Goal: Browse casually: Explore the website without a specific task or goal

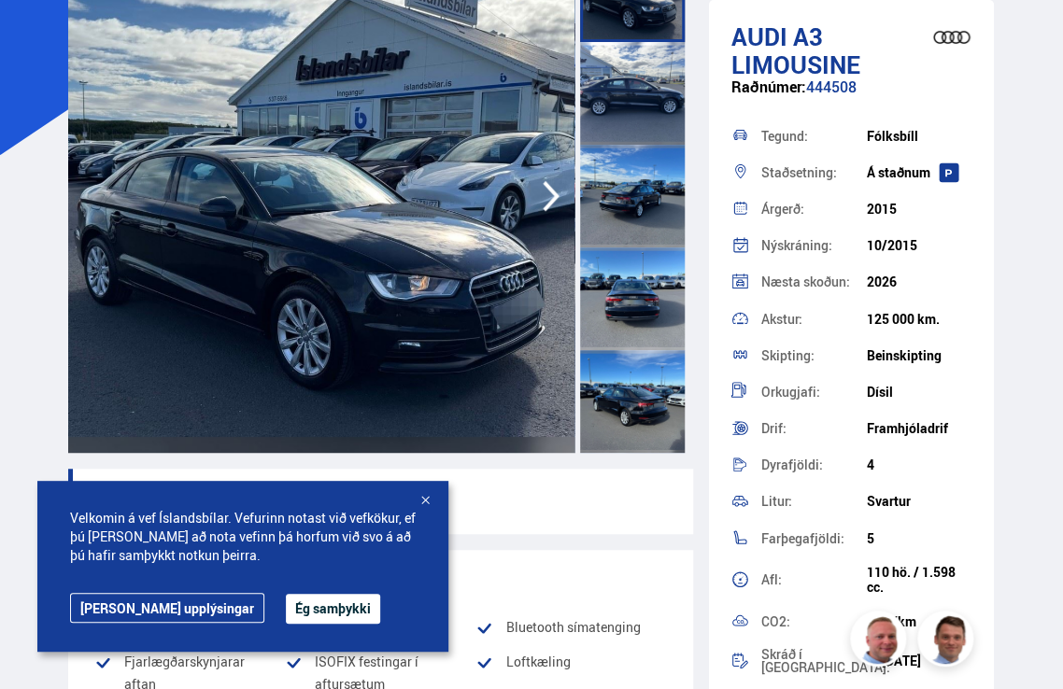
scroll to position [192, 0]
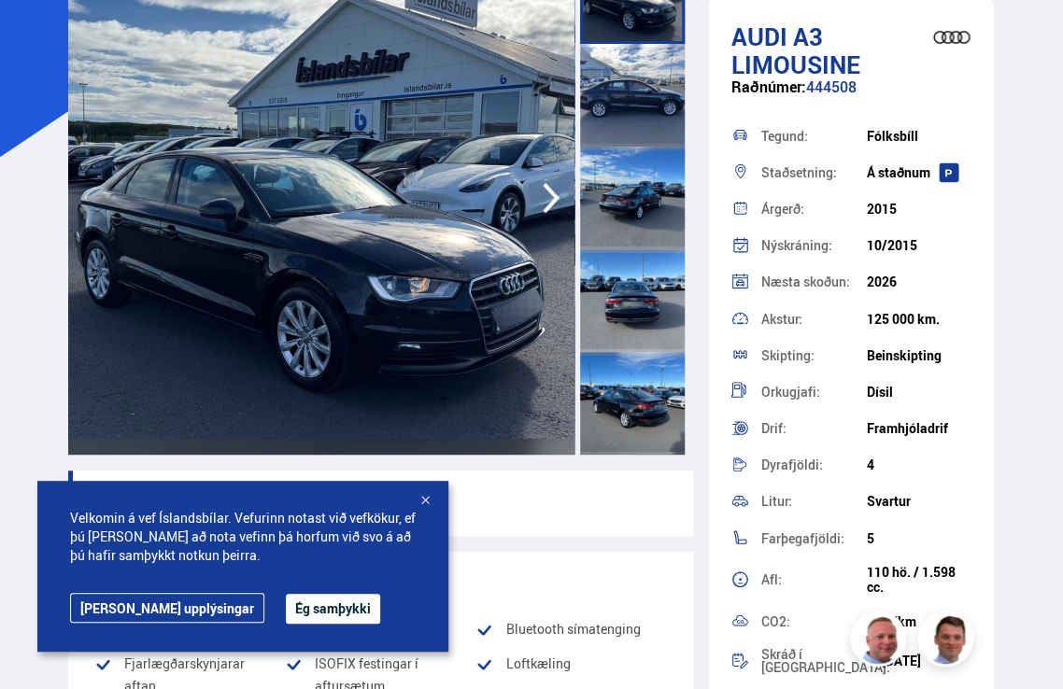
click at [539, 201] on icon "button" at bounding box center [551, 198] width 37 height 45
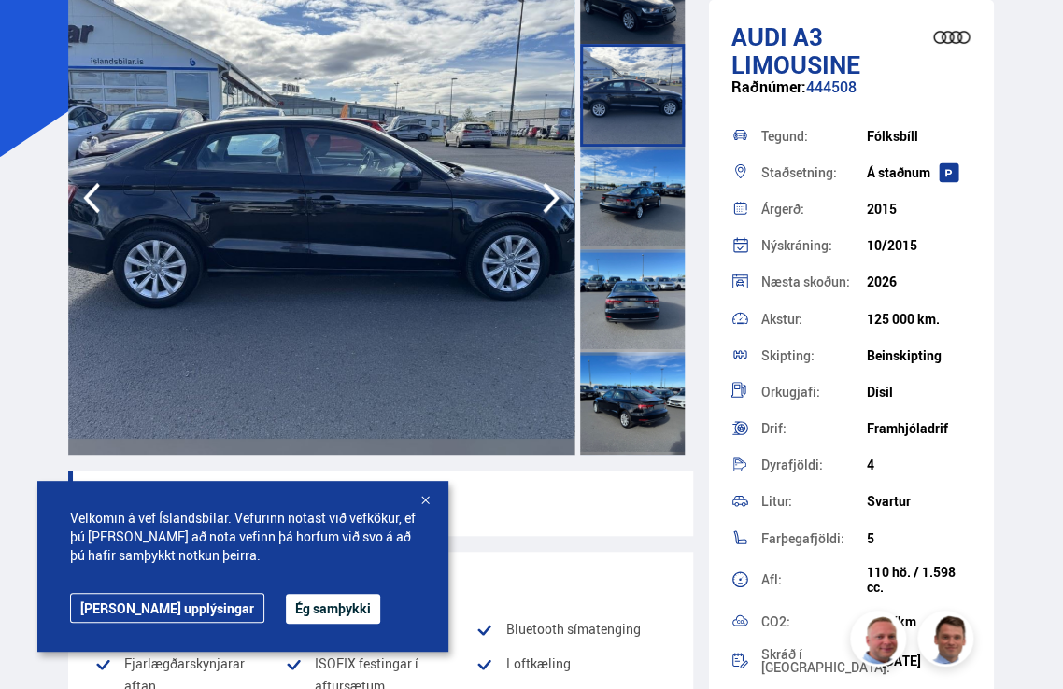
click at [539, 201] on icon "button" at bounding box center [551, 198] width 37 height 45
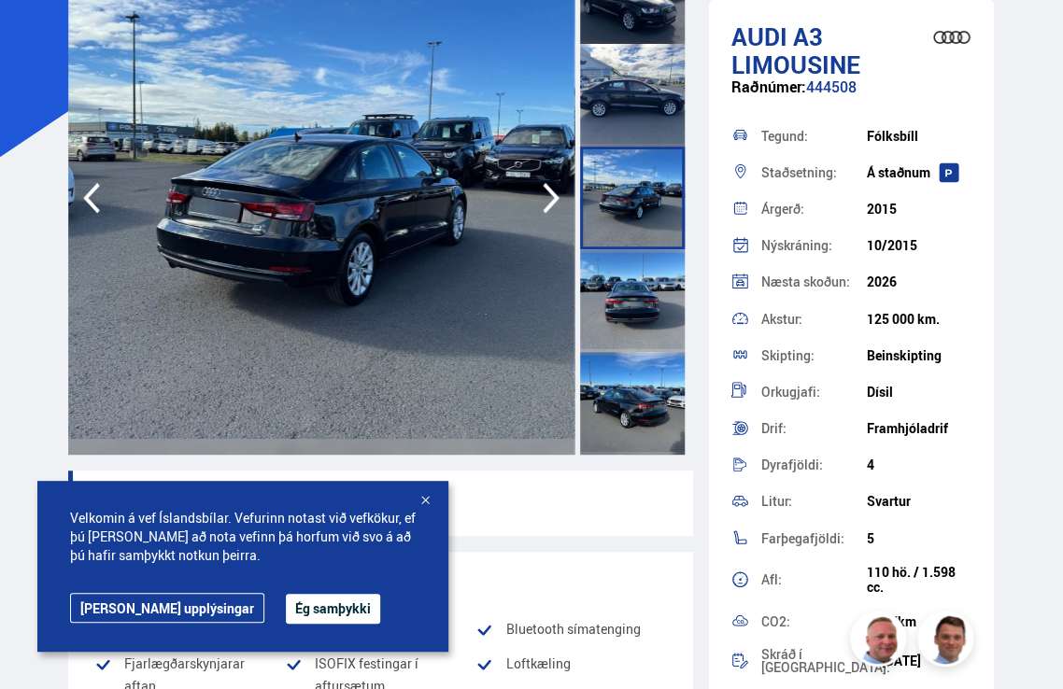
click at [539, 201] on icon "button" at bounding box center [551, 198] width 37 height 45
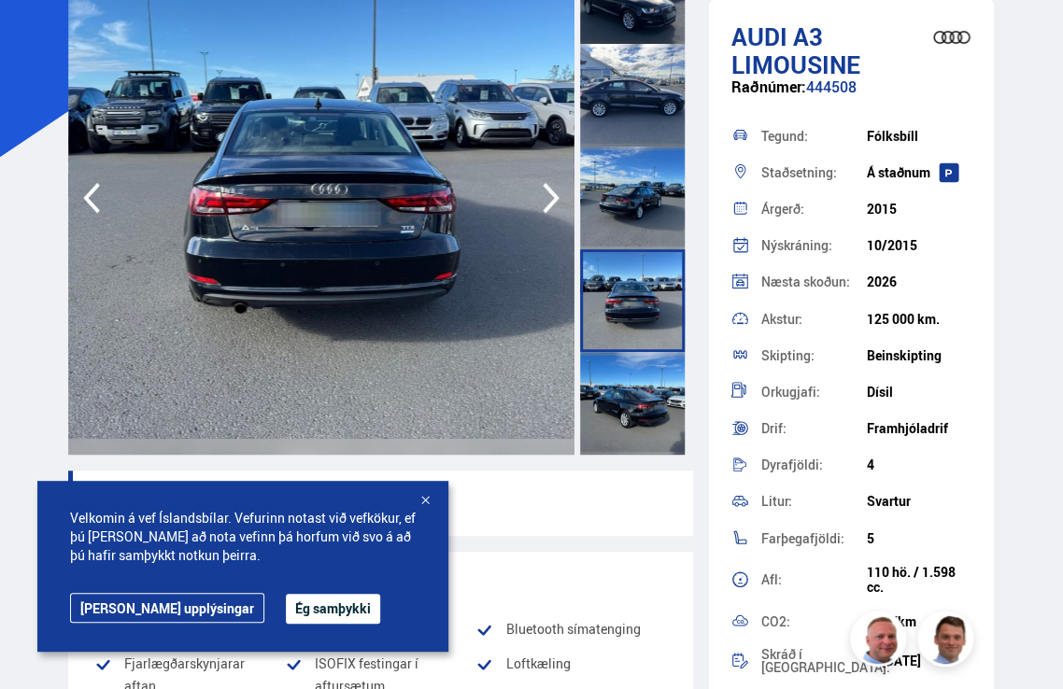
click at [539, 201] on icon "button" at bounding box center [551, 198] width 37 height 45
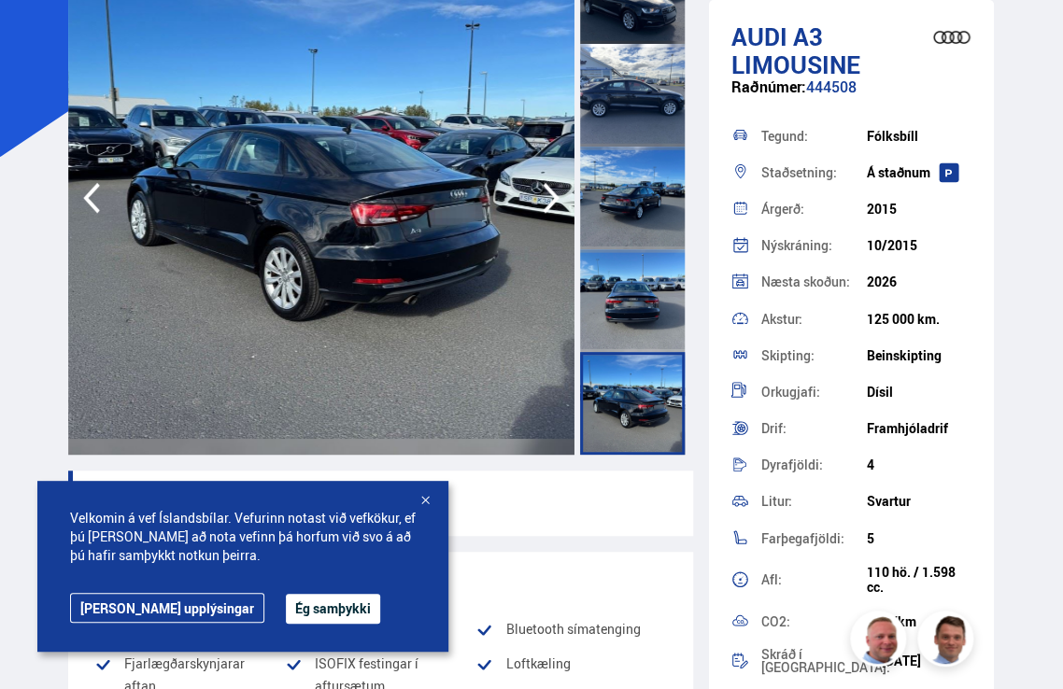
click at [539, 201] on icon "button" at bounding box center [551, 198] width 37 height 45
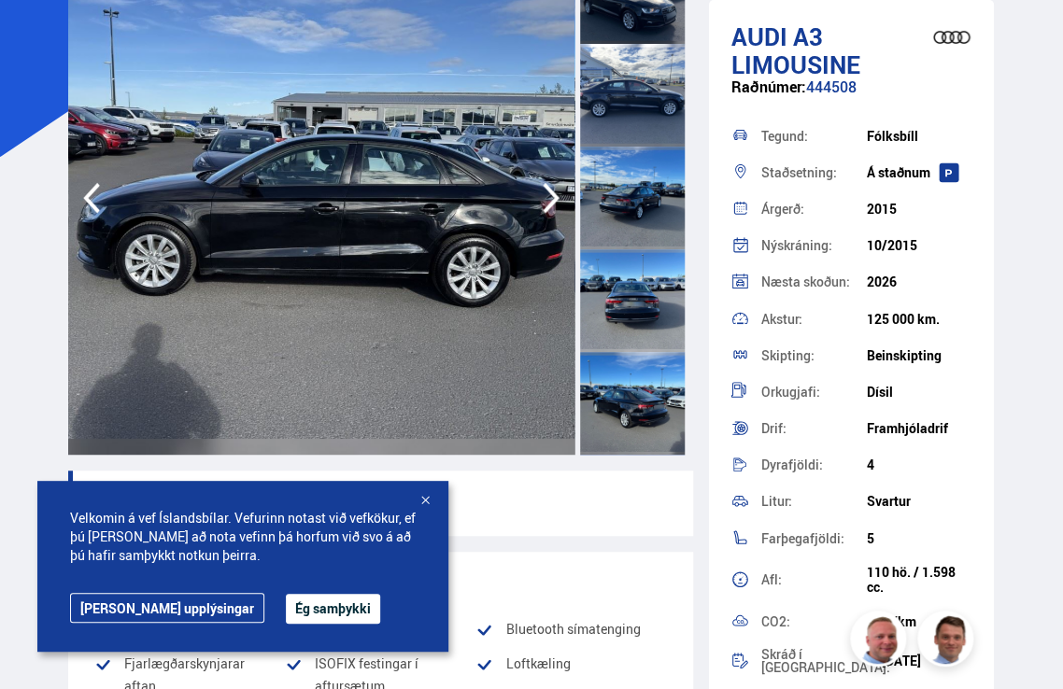
click at [539, 201] on icon "button" at bounding box center [551, 198] width 37 height 45
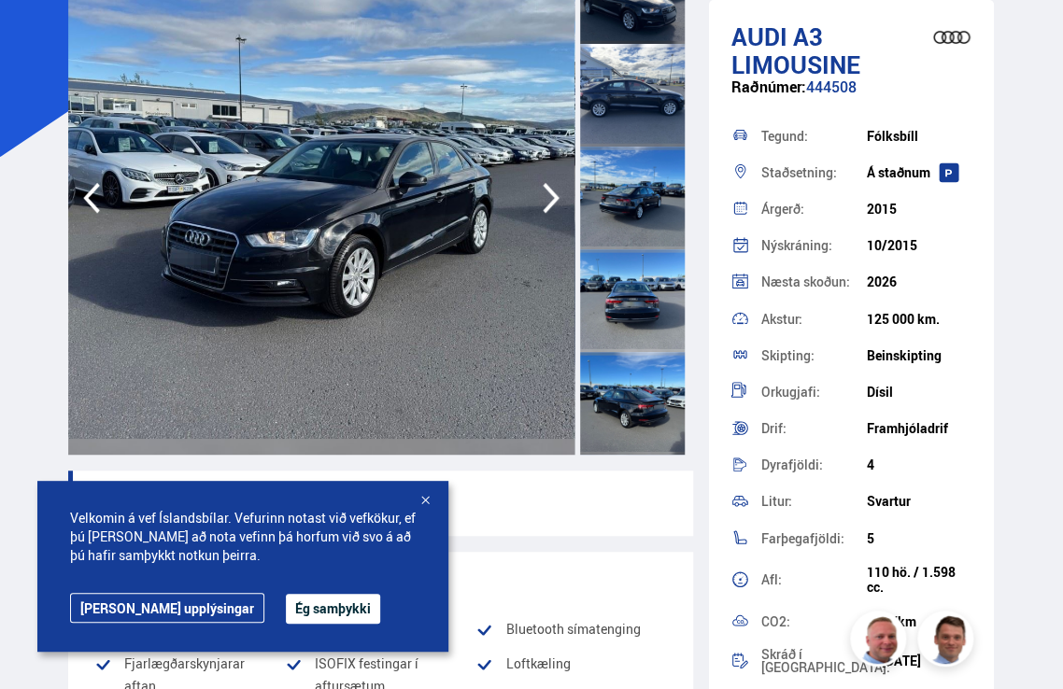
click at [539, 201] on icon "button" at bounding box center [551, 198] width 37 height 45
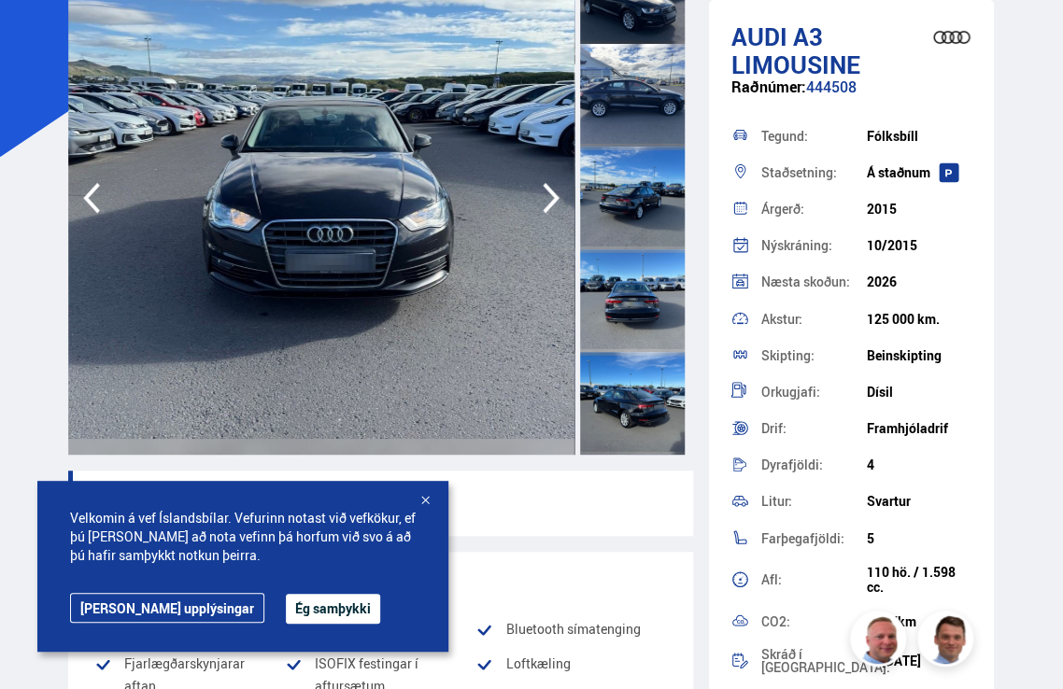
click at [539, 201] on icon "button" at bounding box center [551, 198] width 37 height 45
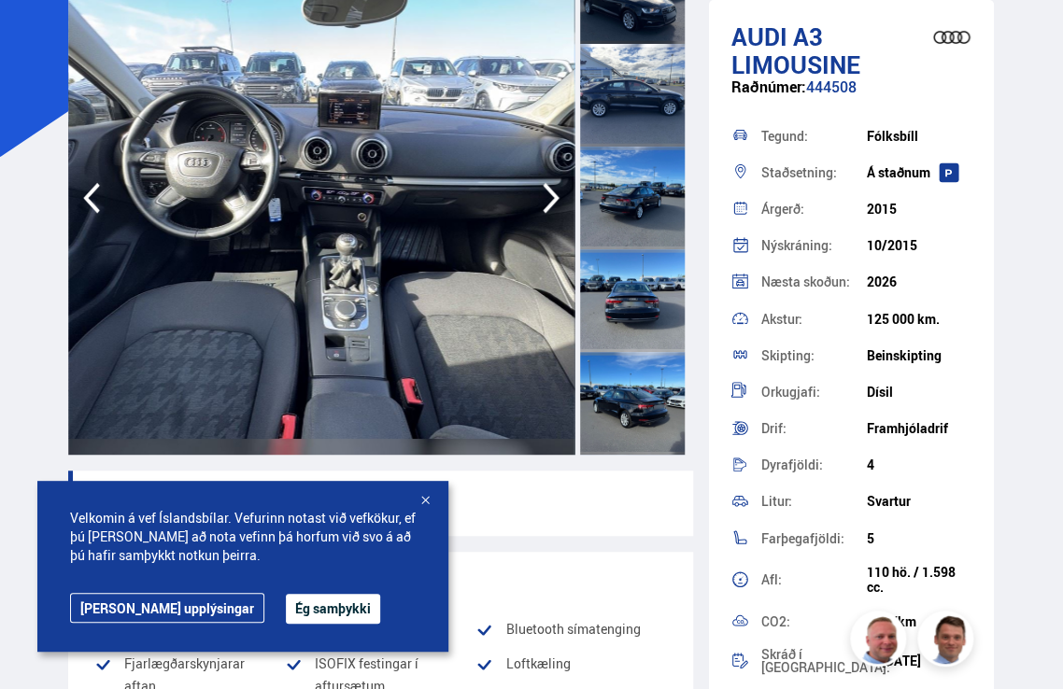
click at [539, 201] on icon "button" at bounding box center [551, 198] width 37 height 45
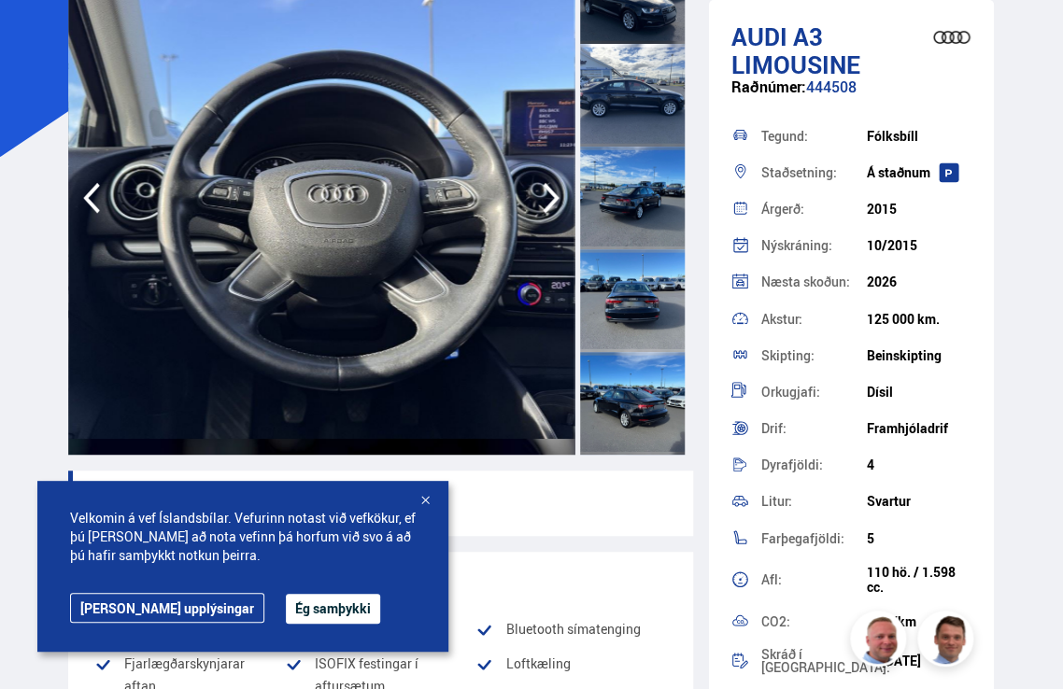
click at [539, 201] on icon "button" at bounding box center [551, 198] width 37 height 45
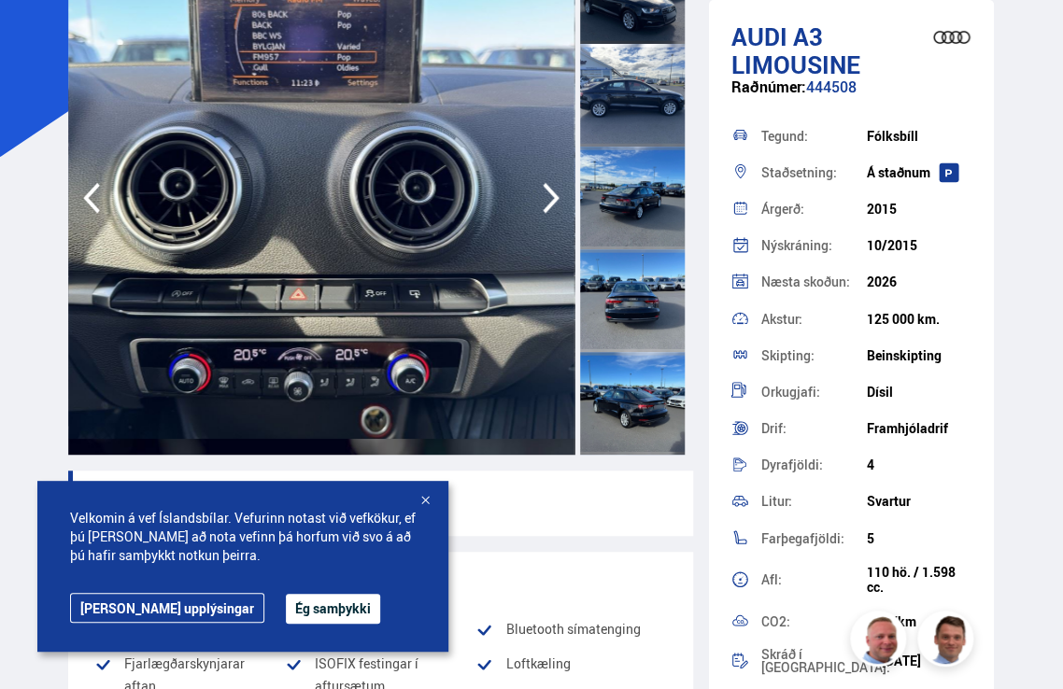
click at [539, 201] on icon "button" at bounding box center [551, 198] width 37 height 45
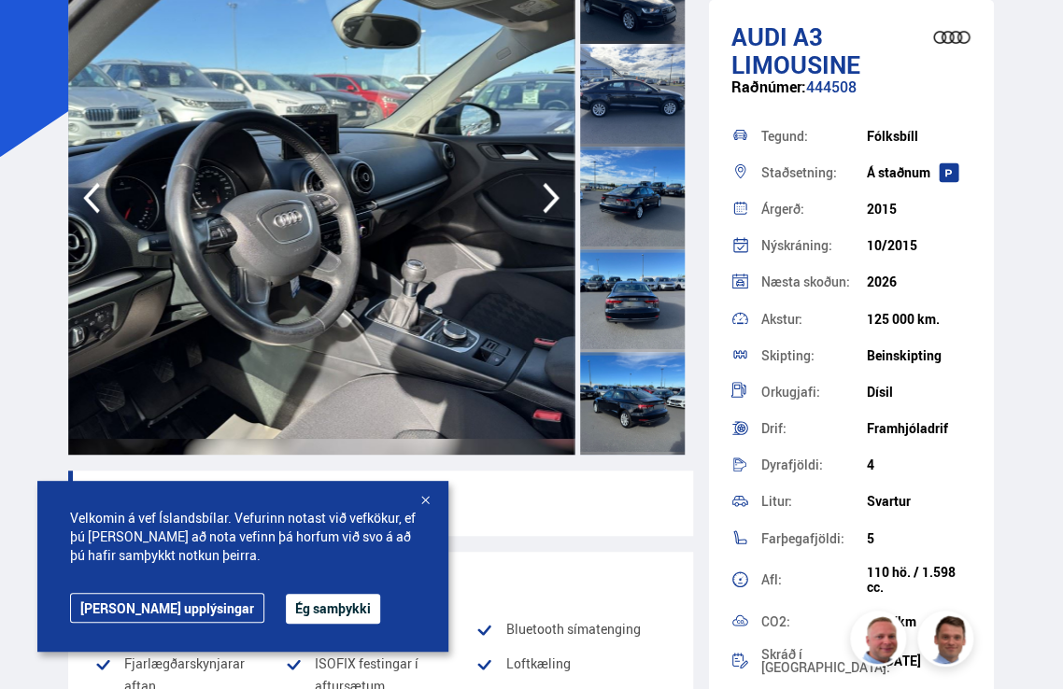
click at [539, 201] on icon "button" at bounding box center [551, 198] width 37 height 45
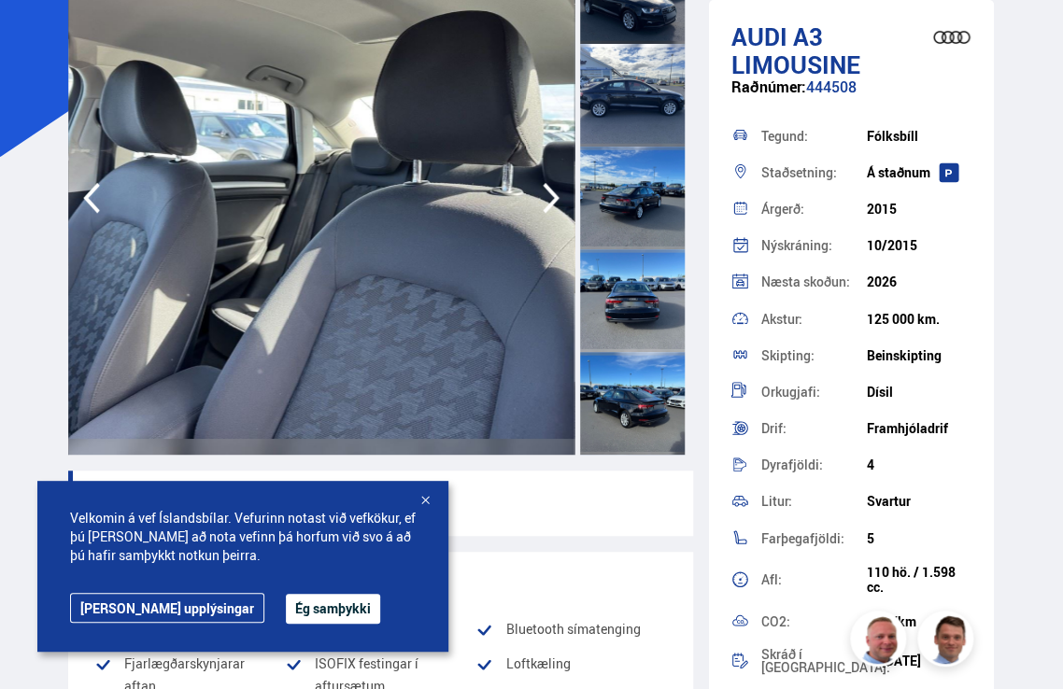
click at [539, 201] on icon "button" at bounding box center [551, 198] width 37 height 45
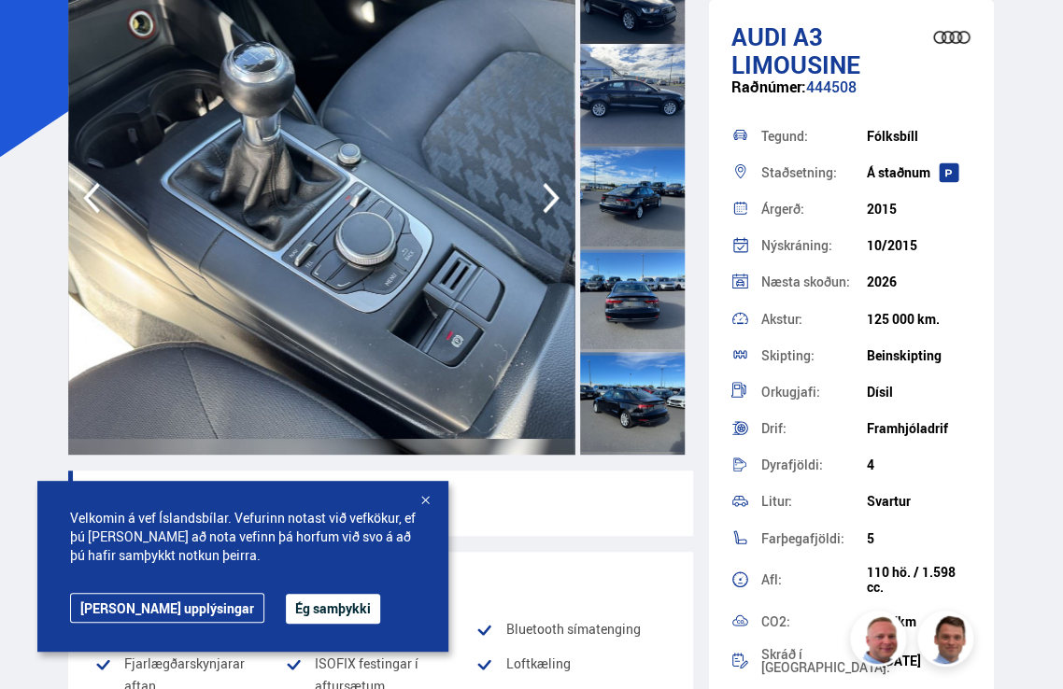
click at [539, 201] on icon "button" at bounding box center [551, 198] width 37 height 45
